Goal: Task Accomplishment & Management: Manage account settings

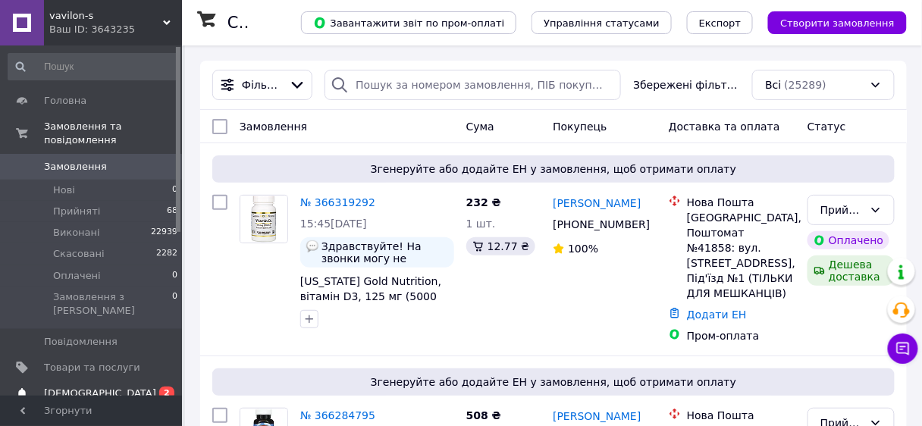
click at [89, 387] on span "[DEMOGRAPHIC_DATA]" at bounding box center [100, 394] width 112 height 14
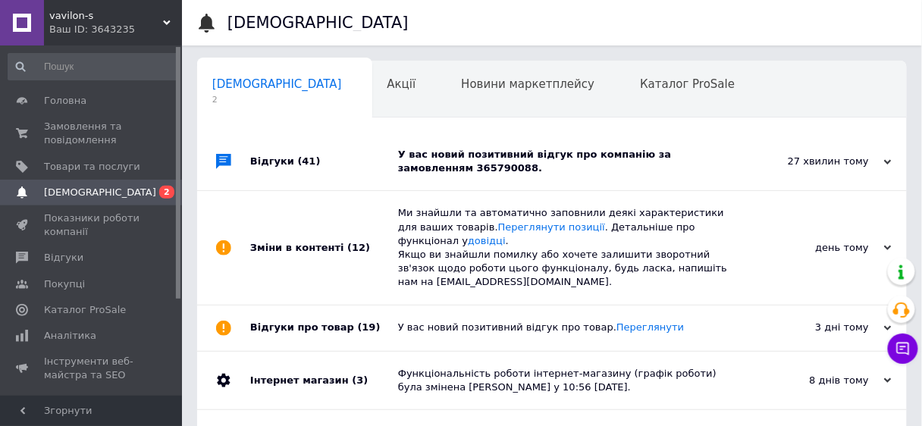
scroll to position [0, 8]
click at [423, 164] on div "У вас новий позитивний відгук про компанію за замовленням 365790088." at bounding box center [569, 161] width 342 height 27
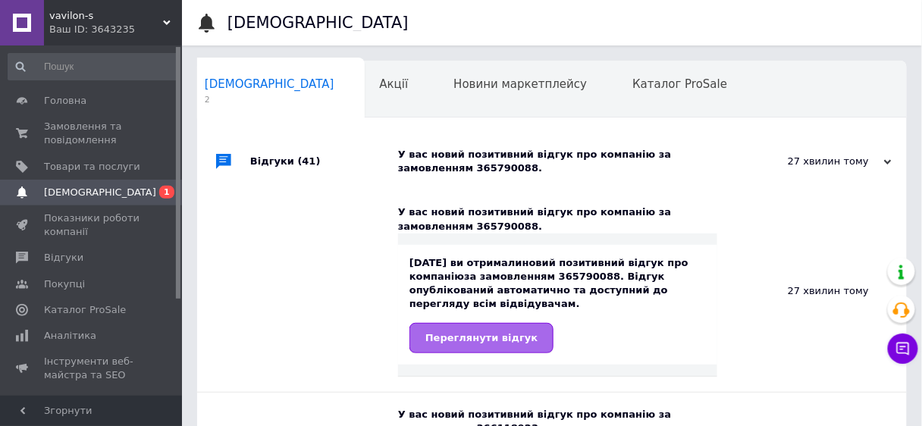
click at [497, 332] on span "Переглянути відгук" at bounding box center [481, 337] width 112 height 11
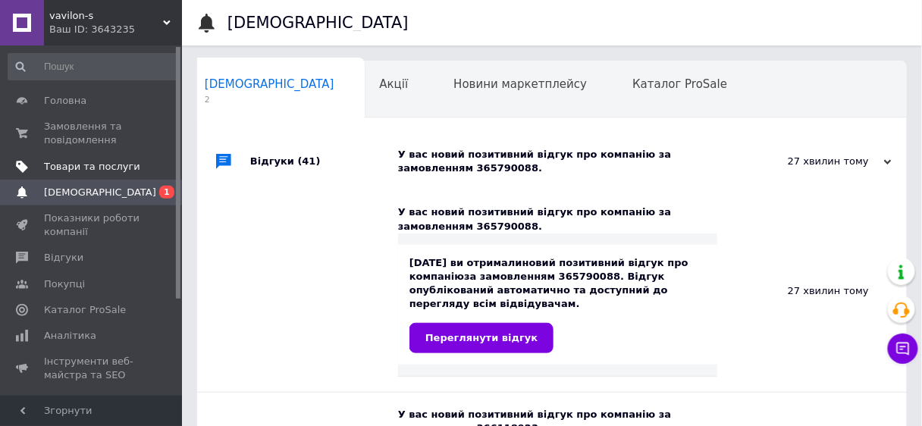
click at [66, 163] on span "Товари та послуги" at bounding box center [92, 167] width 96 height 14
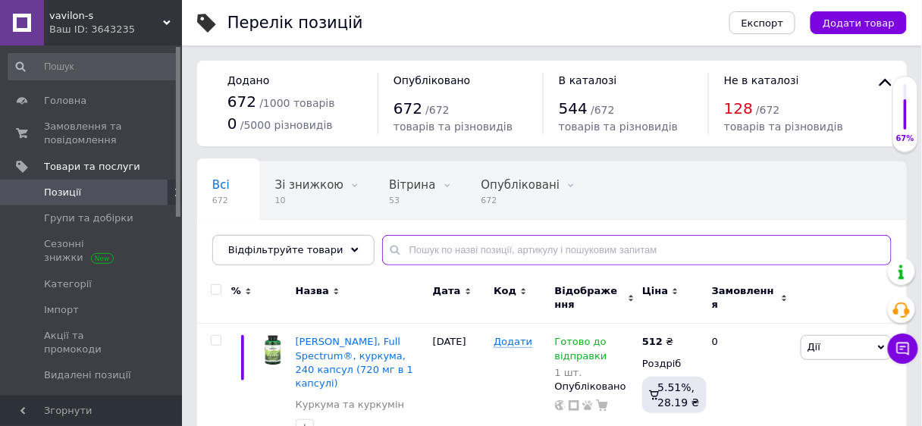
click at [407, 246] on input "text" at bounding box center [636, 250] width 509 height 30
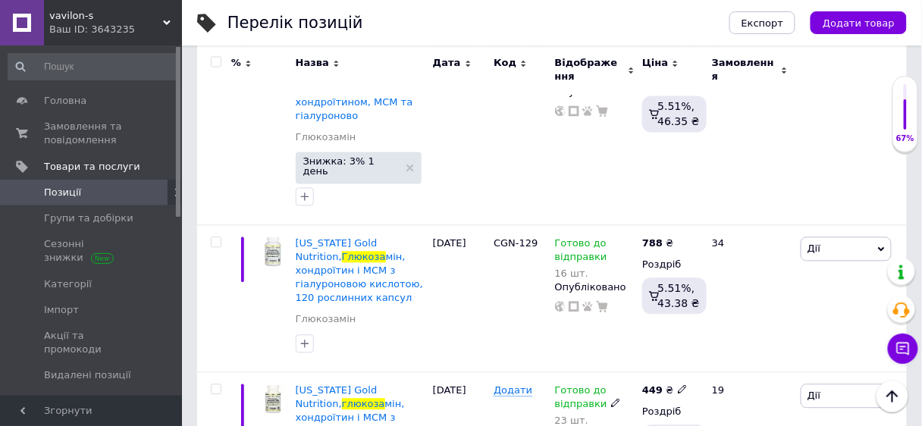
scroll to position [2122, 0]
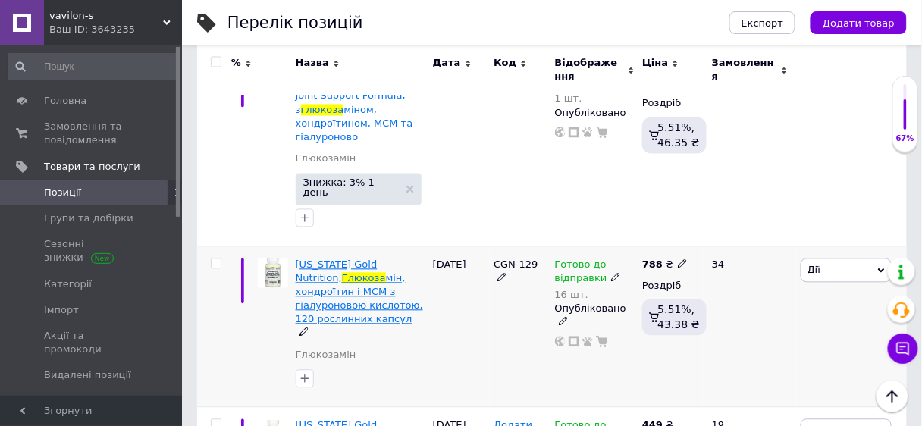
type input "глюкоза"
click at [368, 273] on span "мін, хондроїтин і МСМ з гіалуроновою кислотою, 120 рослинних капсул" at bounding box center [359, 299] width 127 height 53
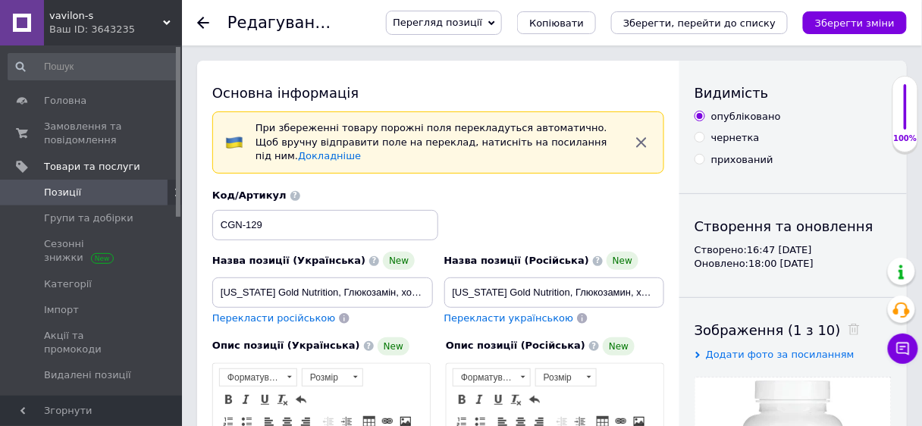
click at [502, 22] on span "Перегляд позиції" at bounding box center [444, 23] width 116 height 24
click at [586, 46] on li "Зберегти та переглянути на сайті" at bounding box center [505, 51] width 237 height 21
